Goal: Participate in discussion

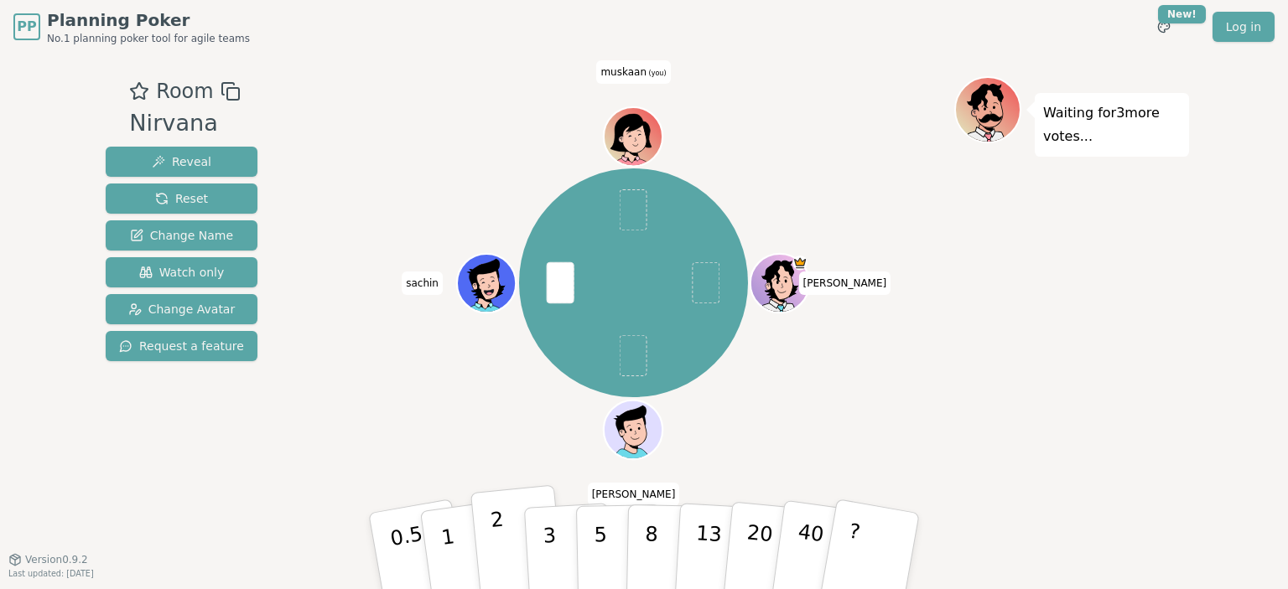
click at [490, 536] on button "2" at bounding box center [518, 551] width 96 height 133
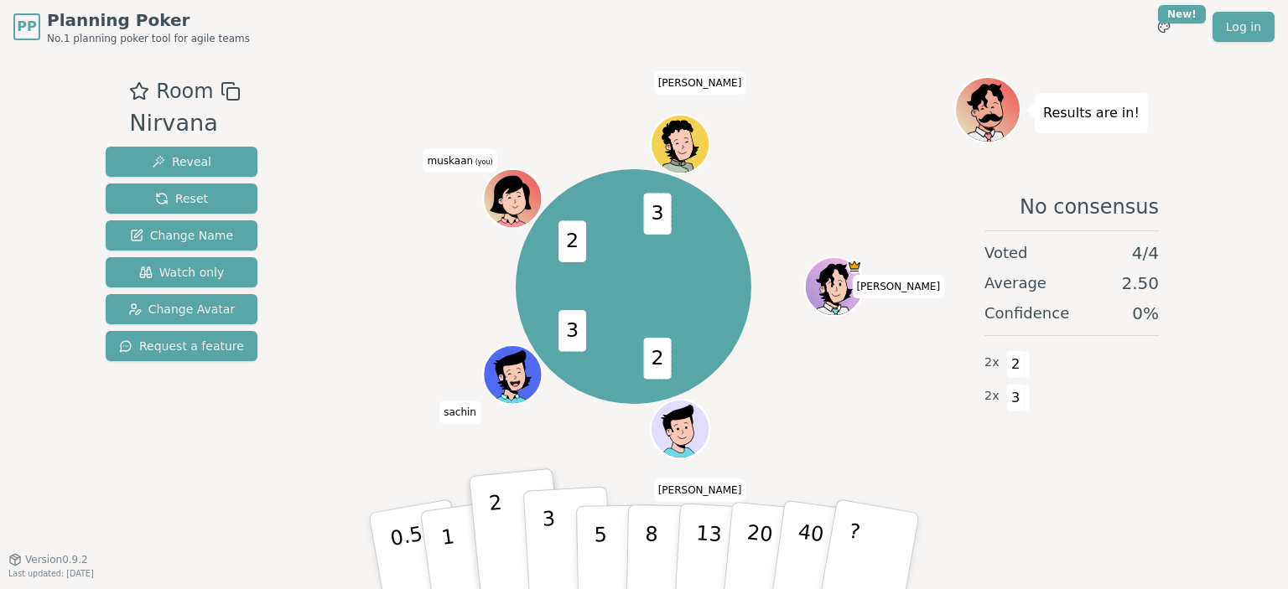
click at [540, 522] on button "3" at bounding box center [568, 551] width 91 height 131
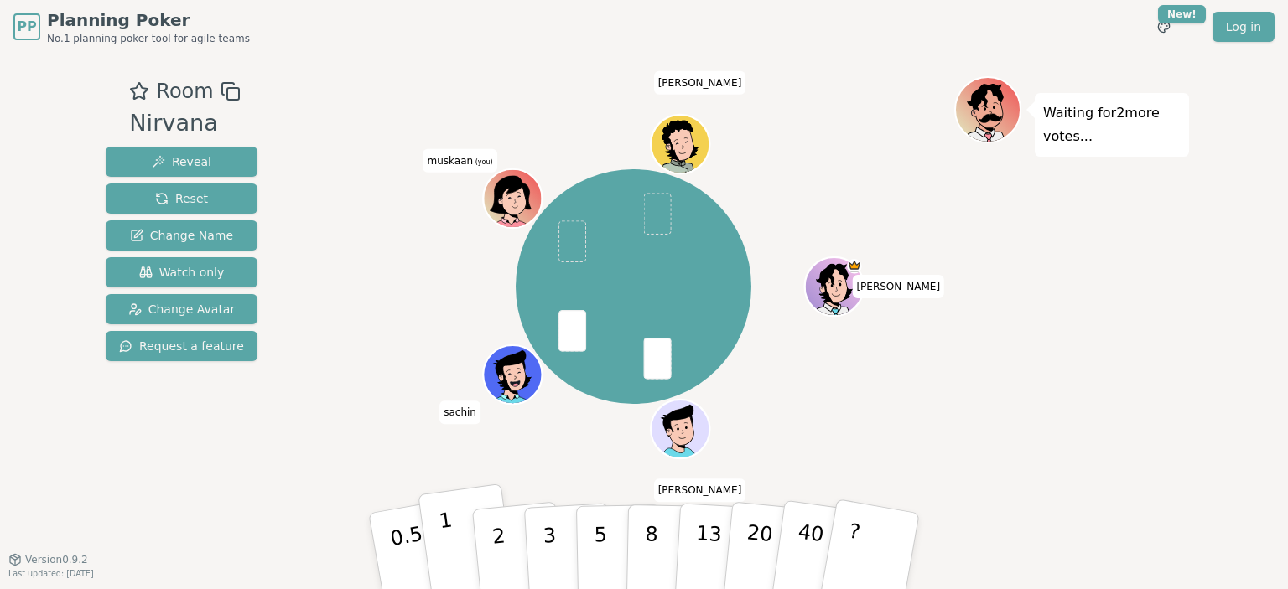
click at [448, 532] on p "1" at bounding box center [450, 553] width 25 height 91
click at [495, 522] on p "2" at bounding box center [501, 553] width 22 height 91
click at [443, 535] on p "1" at bounding box center [450, 553] width 25 height 91
click at [487, 537] on button "2" at bounding box center [518, 551] width 96 height 133
click at [1063, 266] on div "Waiting for 4 more votes..." at bounding box center [1071, 306] width 235 height 461
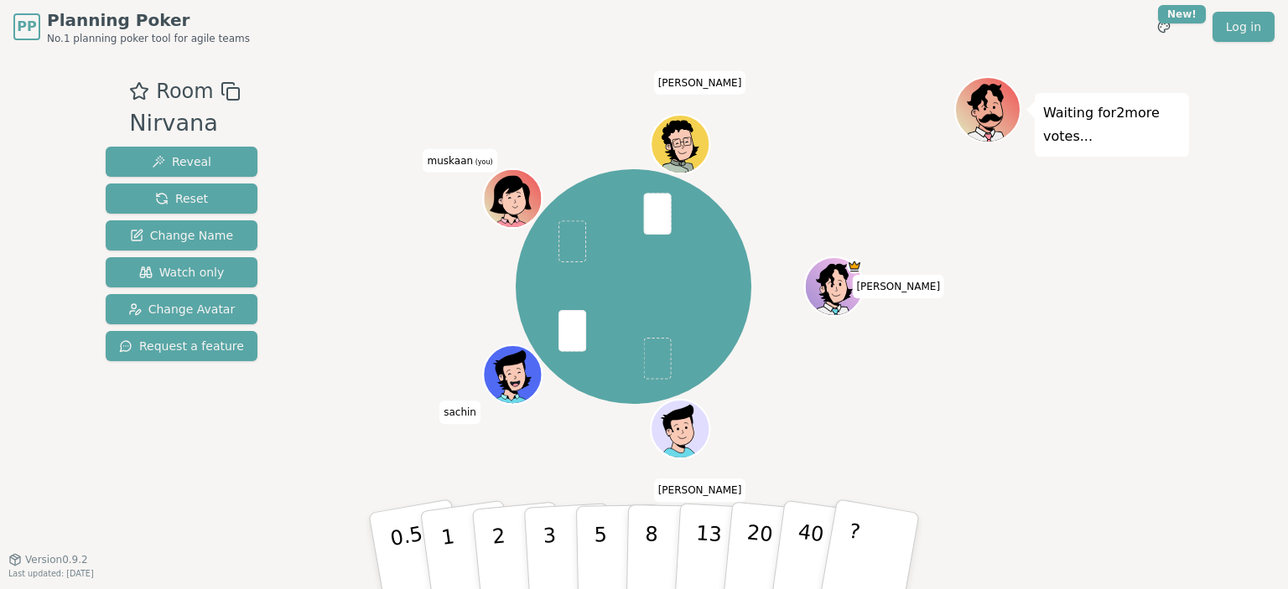
click at [790, 233] on div "[PERSON_NAME] sachin muskaan (you) [PERSON_NAME]" at bounding box center [633, 286] width 641 height 361
click at [451, 537] on p "1" at bounding box center [450, 553] width 25 height 91
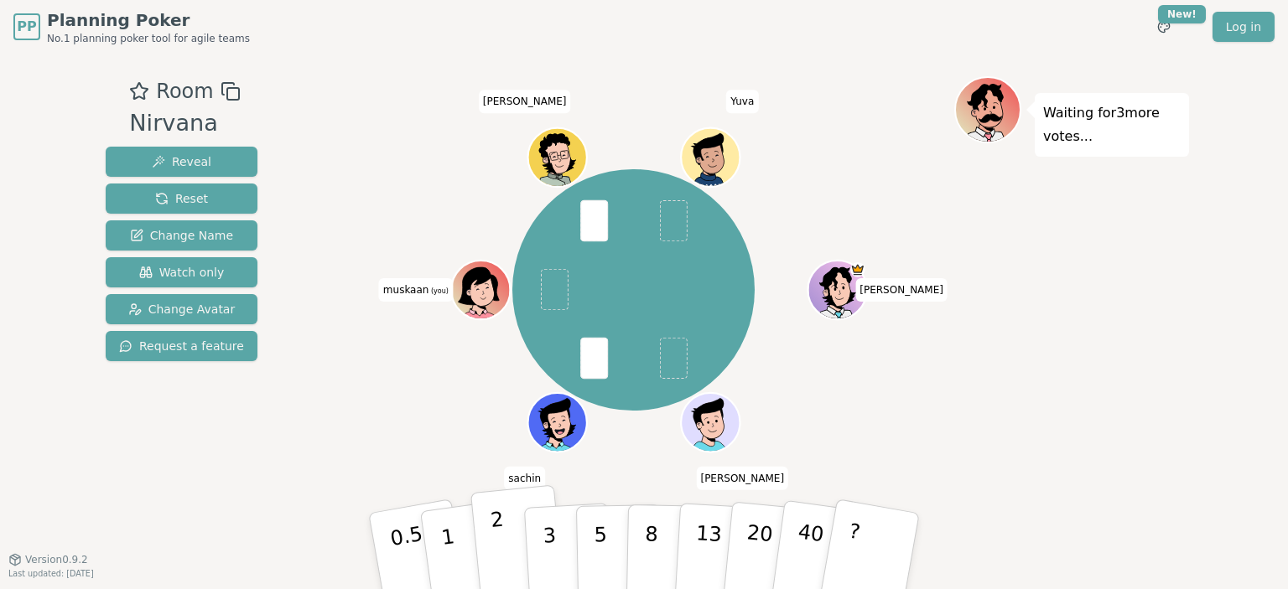
click at [508, 526] on button "2" at bounding box center [518, 551] width 96 height 133
click at [1167, 237] on div "Waiting for 2 more votes..." at bounding box center [1071, 306] width 235 height 461
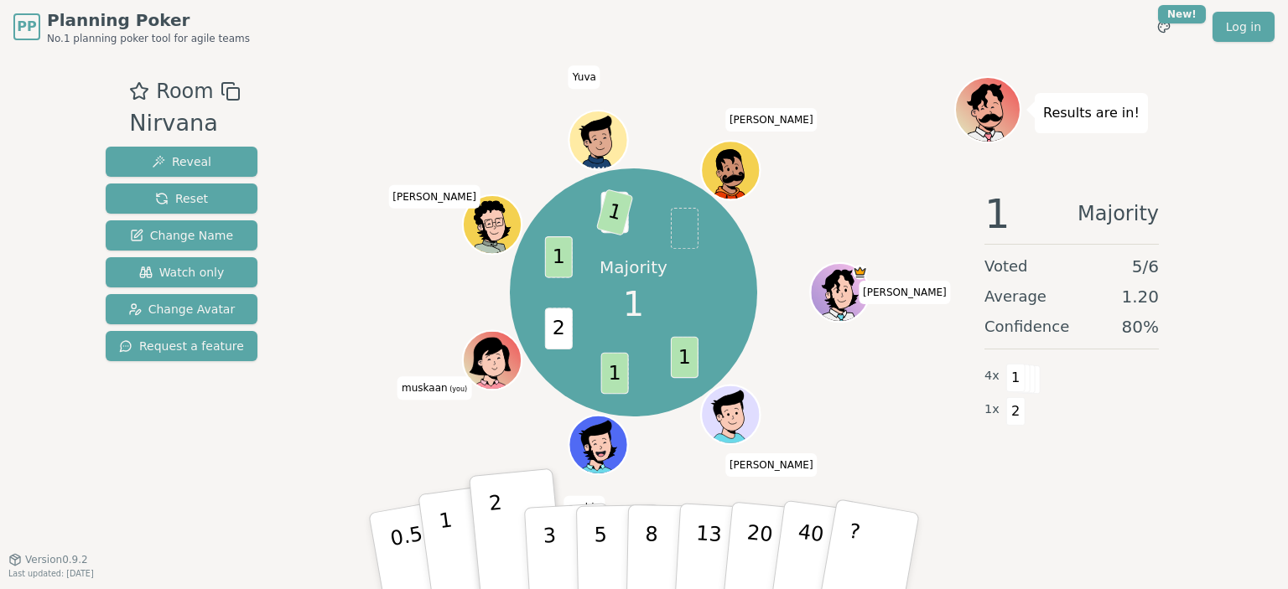
click at [429, 522] on button "1" at bounding box center [468, 552] width 100 height 136
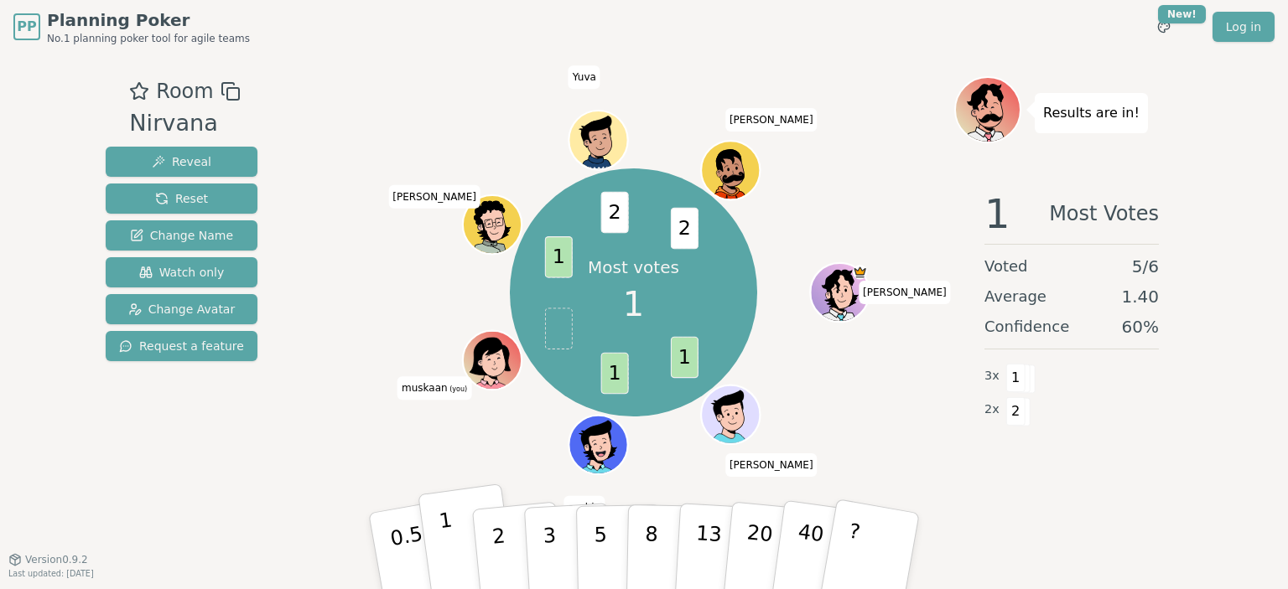
click at [444, 532] on p "1" at bounding box center [450, 553] width 25 height 91
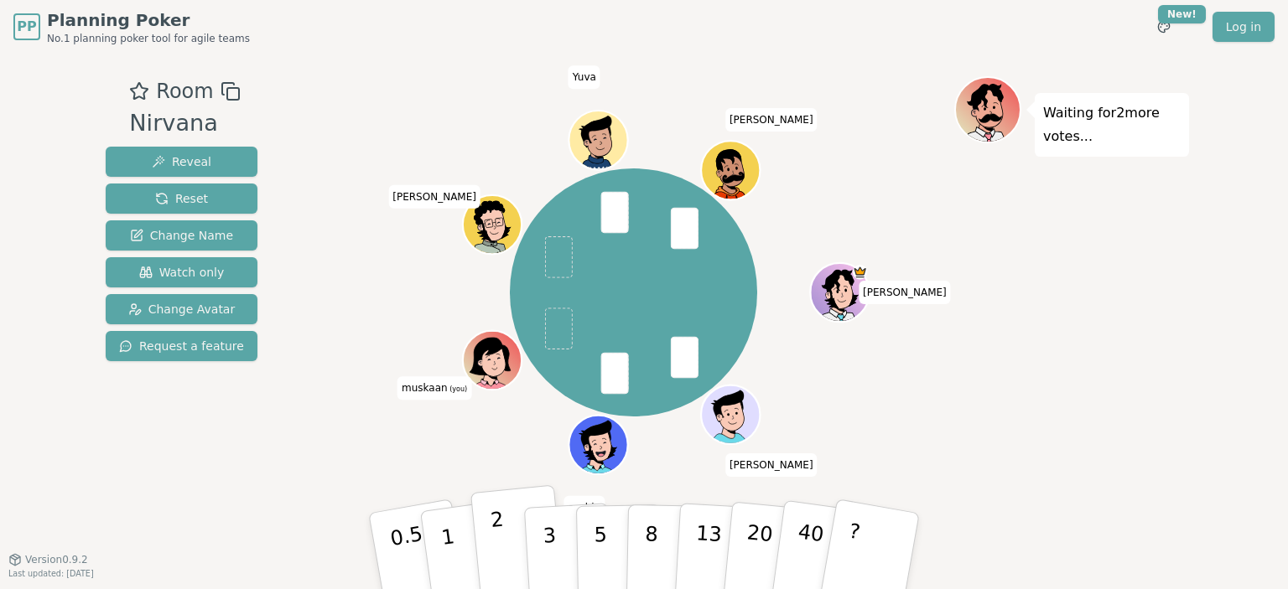
click at [496, 546] on p "2" at bounding box center [501, 553] width 22 height 91
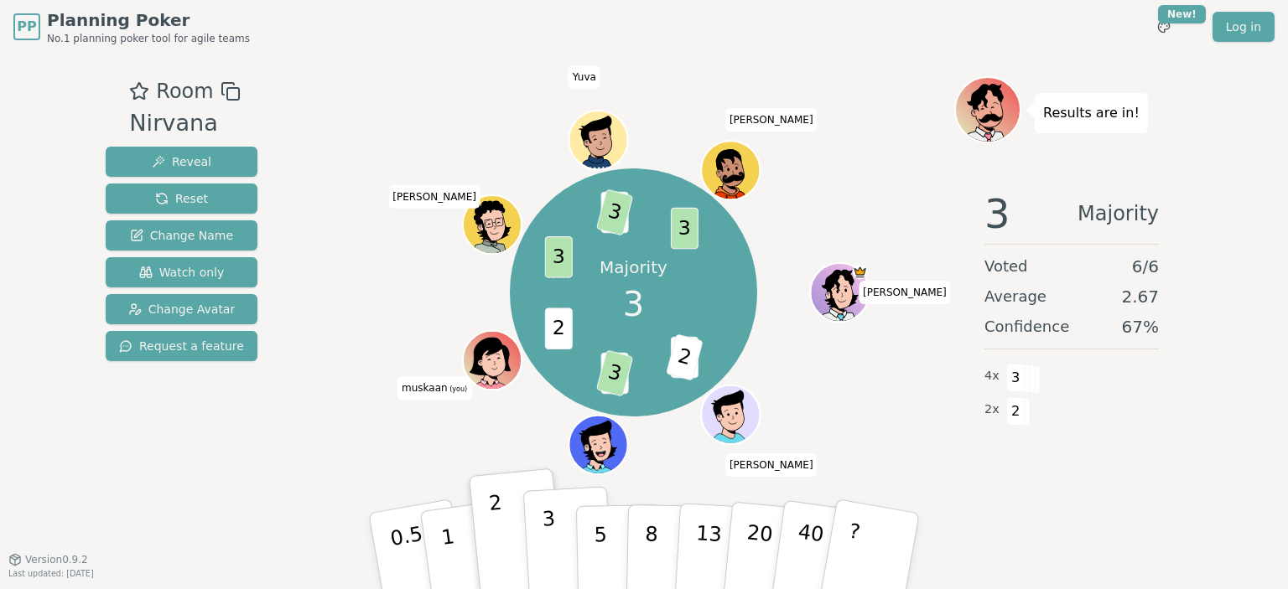
click at [546, 518] on p "3" at bounding box center [551, 552] width 18 height 91
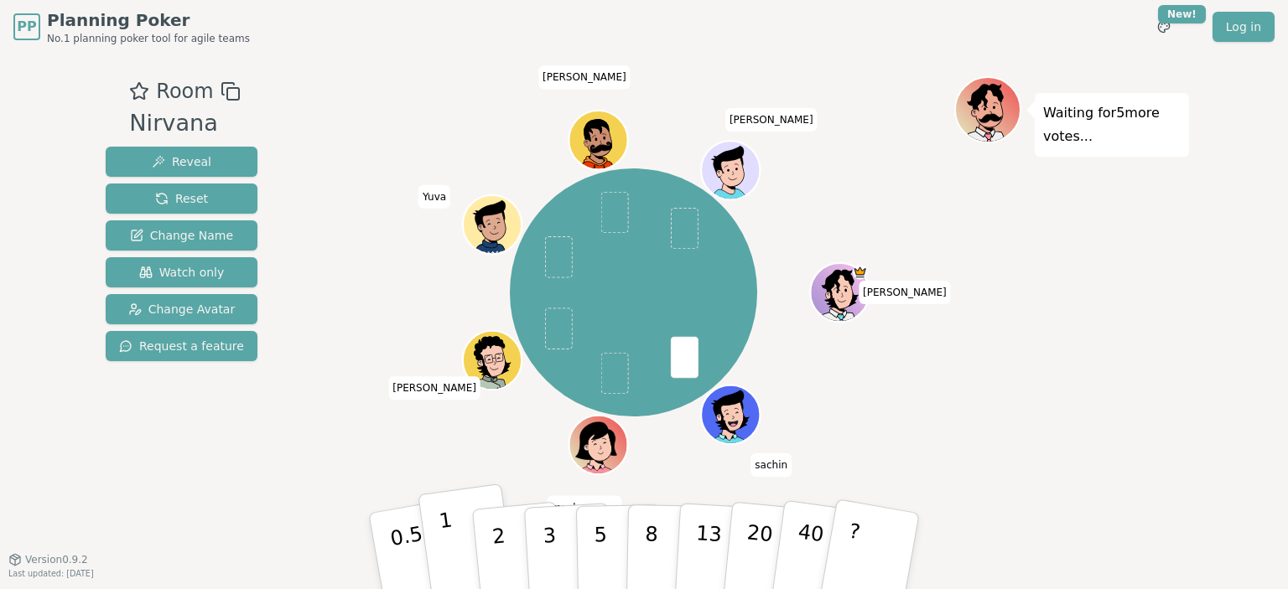
click at [463, 570] on button "1" at bounding box center [468, 552] width 100 height 136
click at [489, 525] on button "2" at bounding box center [518, 551] width 96 height 133
click at [818, 461] on div "[PERSON_NAME] sachin muskaan (you) [PERSON_NAME] Yuva [PERSON_NAME]" at bounding box center [633, 293] width 641 height 374
